Goal: Information Seeking & Learning: Understand process/instructions

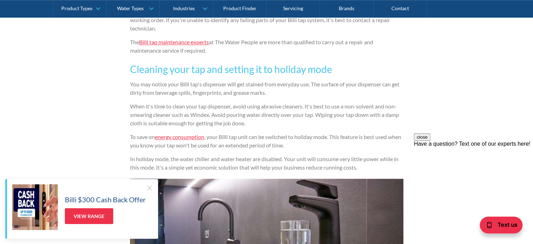
scroll to position [666, 0]
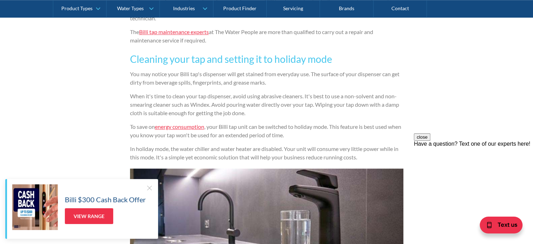
click at [147, 186] on div at bounding box center [149, 187] width 7 height 7
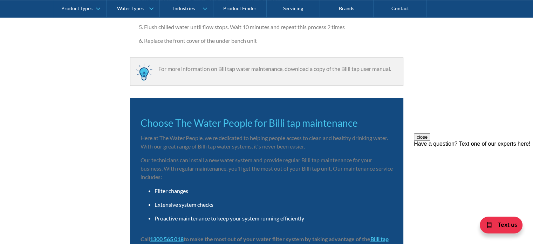
scroll to position [1192, 0]
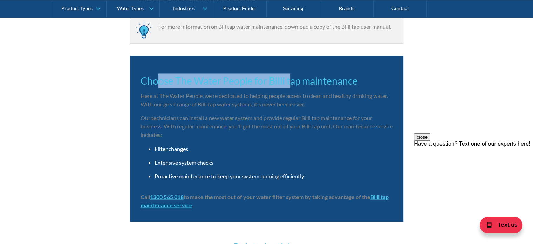
drag, startPoint x: 158, startPoint y: 86, endPoint x: 289, endPoint y: 85, distance: 130.7
click at [289, 85] on h3 "Choose The Water People for Billi tap maintenance" at bounding box center [267, 80] width 252 height 15
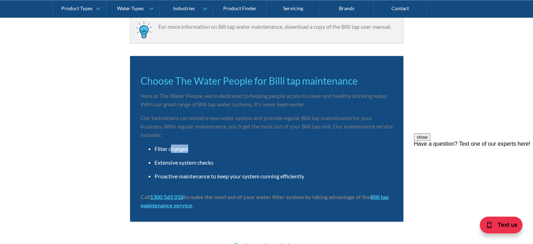
drag, startPoint x: 170, startPoint y: 148, endPoint x: 198, endPoint y: 150, distance: 27.4
click at [198, 150] on li "Filter changes" at bounding box center [274, 148] width 238 height 8
drag, startPoint x: 160, startPoint y: 162, endPoint x: 227, endPoint y: 162, distance: 67.3
click at [227, 162] on li "Extensive system checks" at bounding box center [274, 162] width 238 height 8
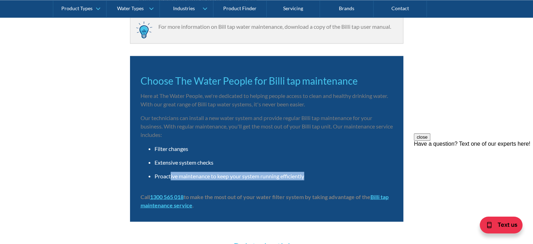
drag, startPoint x: 170, startPoint y: 178, endPoint x: 321, endPoint y: 173, distance: 151.1
click at [321, 173] on li "Proactive maintenance to keep your system running efficiently" at bounding box center [274, 175] width 238 height 8
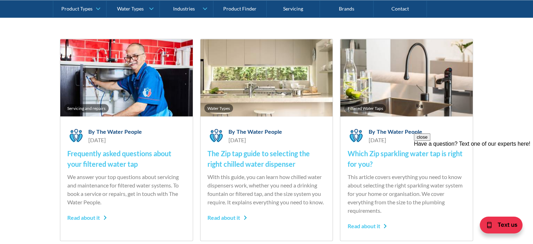
scroll to position [1402, 0]
